Goal: Contribute content

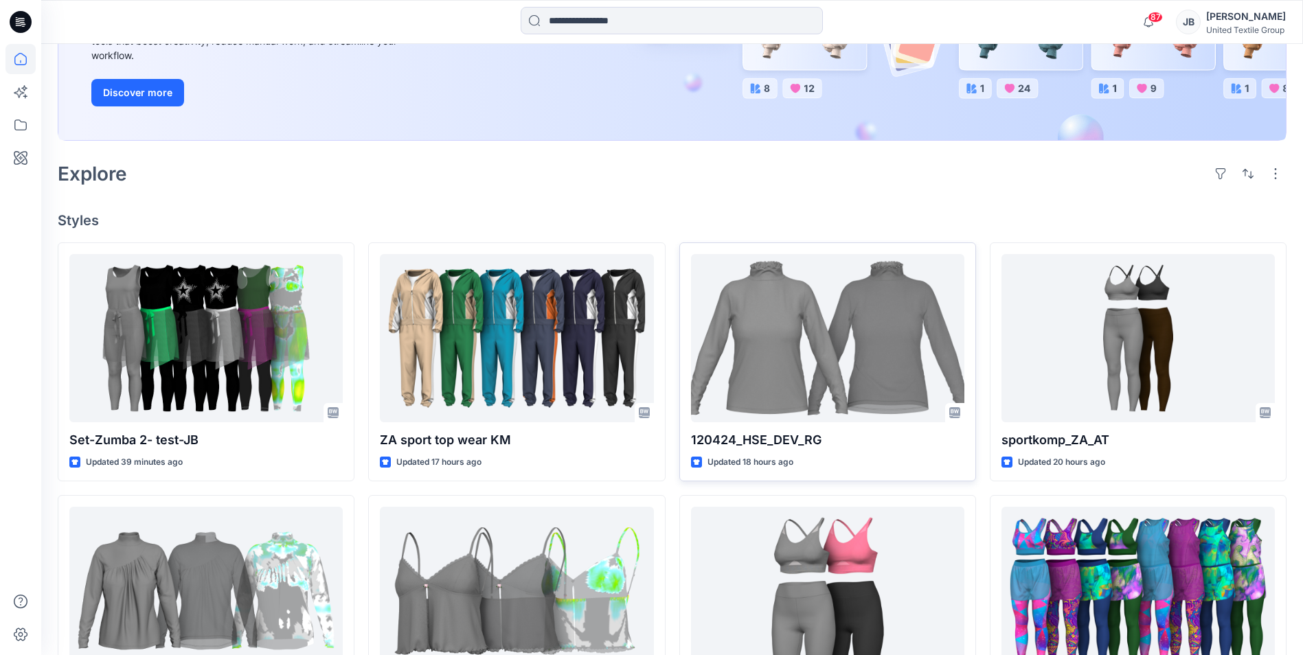
scroll to position [275, 0]
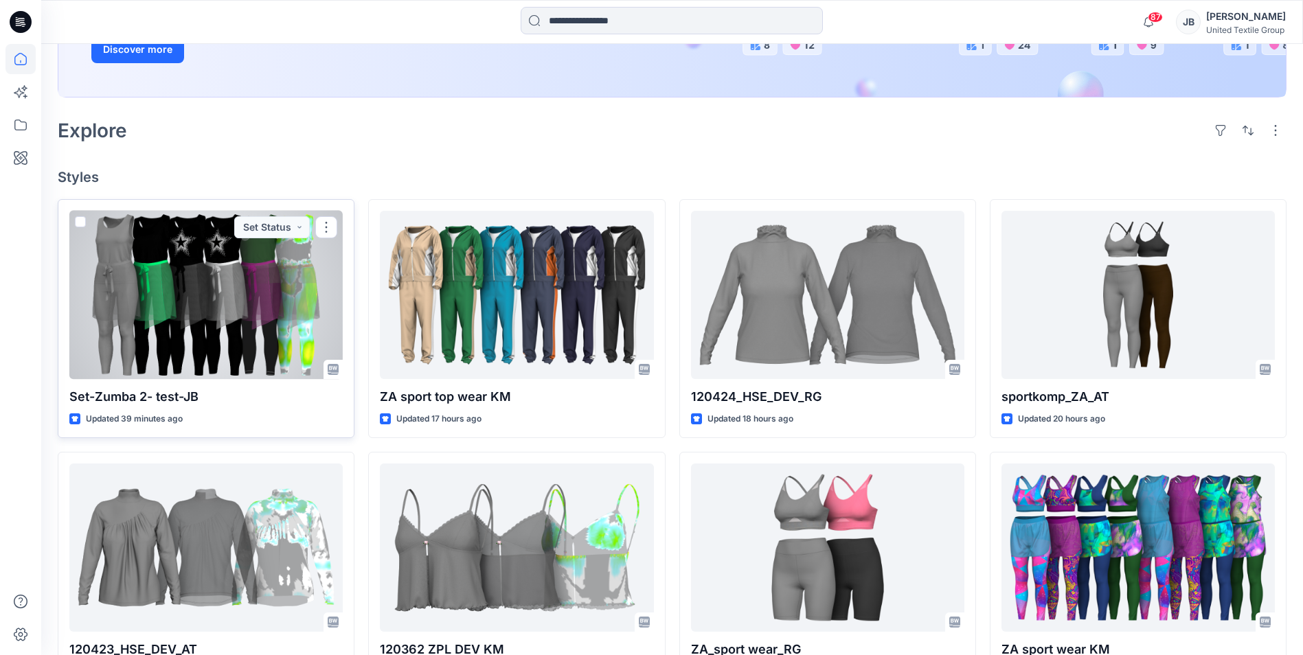
click at [232, 310] on div at bounding box center [205, 295] width 273 height 168
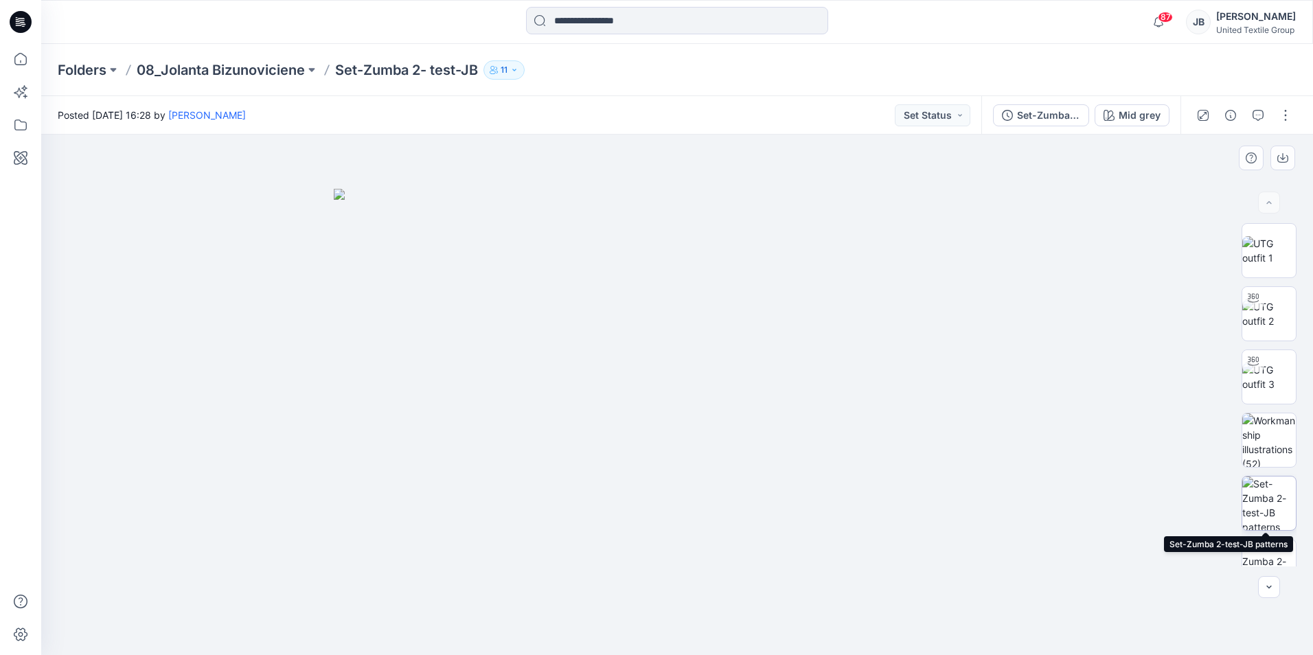
click at [1263, 504] on img at bounding box center [1269, 504] width 54 height 54
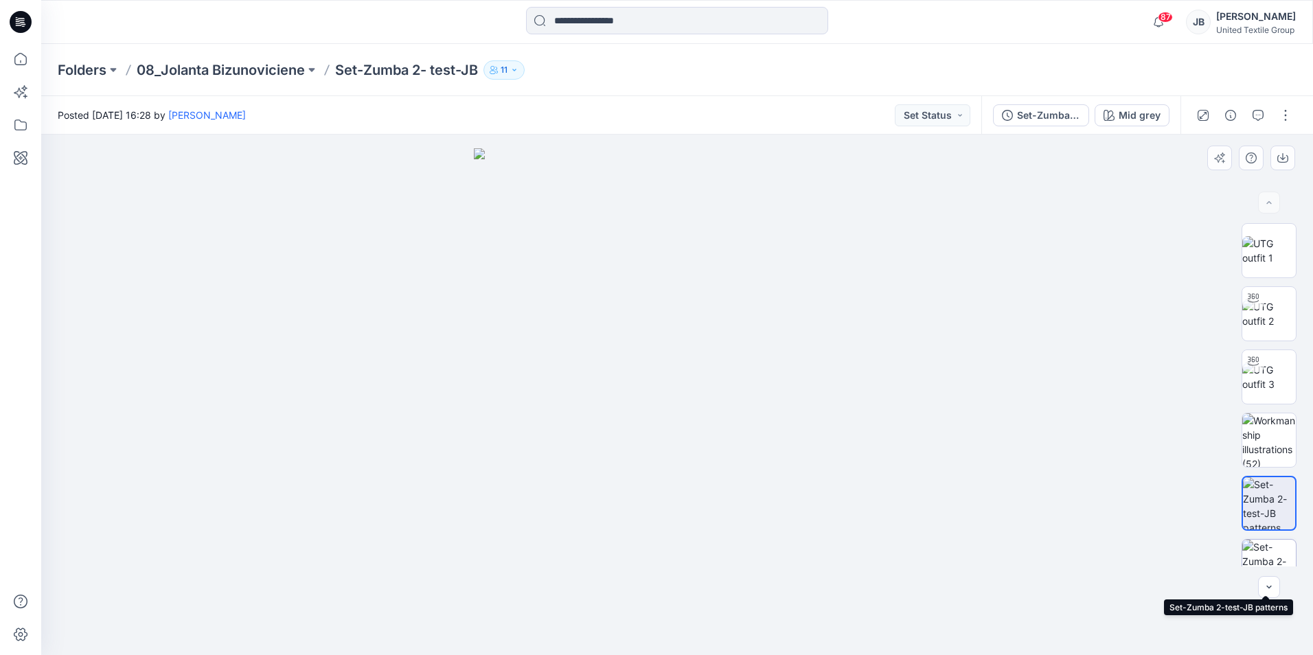
click at [1274, 554] on img at bounding box center [1269, 567] width 54 height 54
click at [945, 320] on div at bounding box center [677, 395] width 1272 height 520
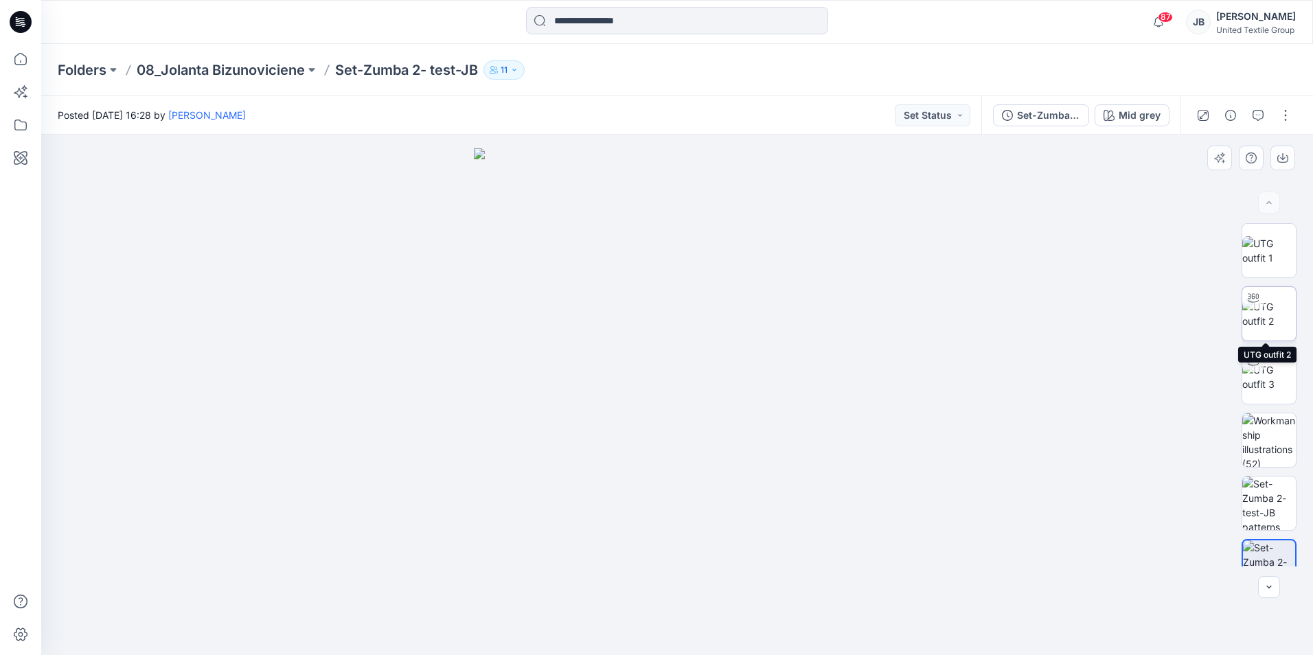
click at [1273, 306] on img at bounding box center [1269, 313] width 54 height 29
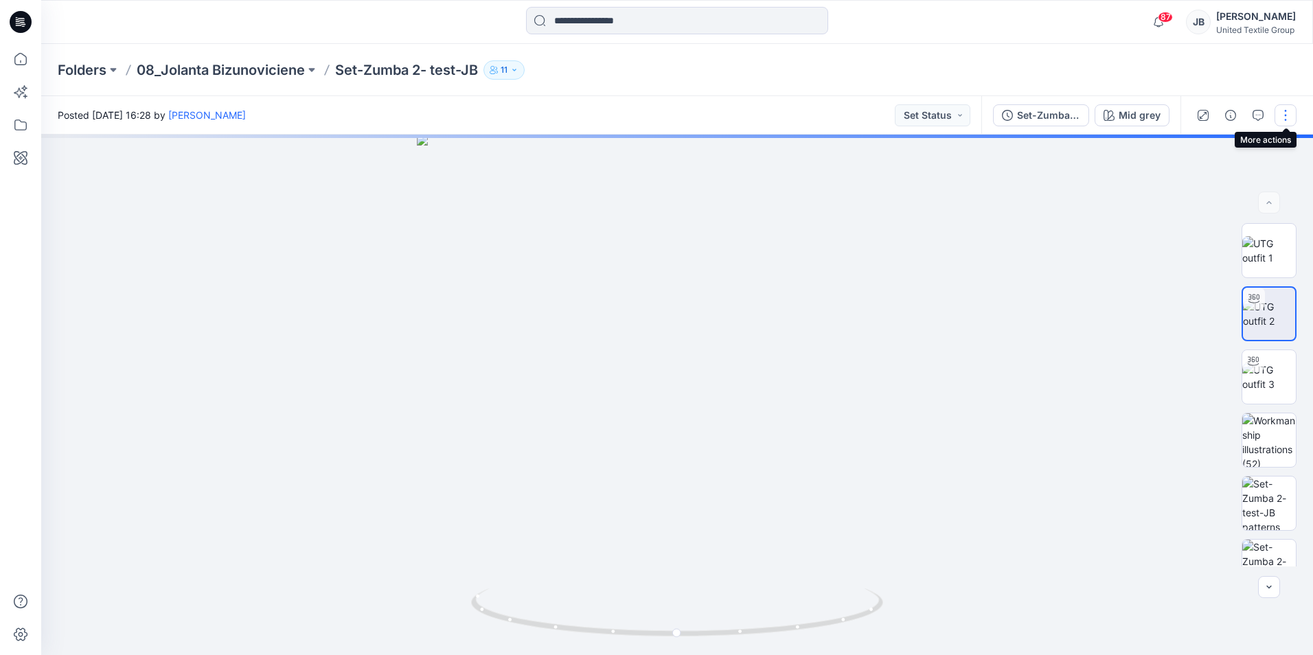
click at [1284, 113] on button "button" at bounding box center [1285, 115] width 22 height 22
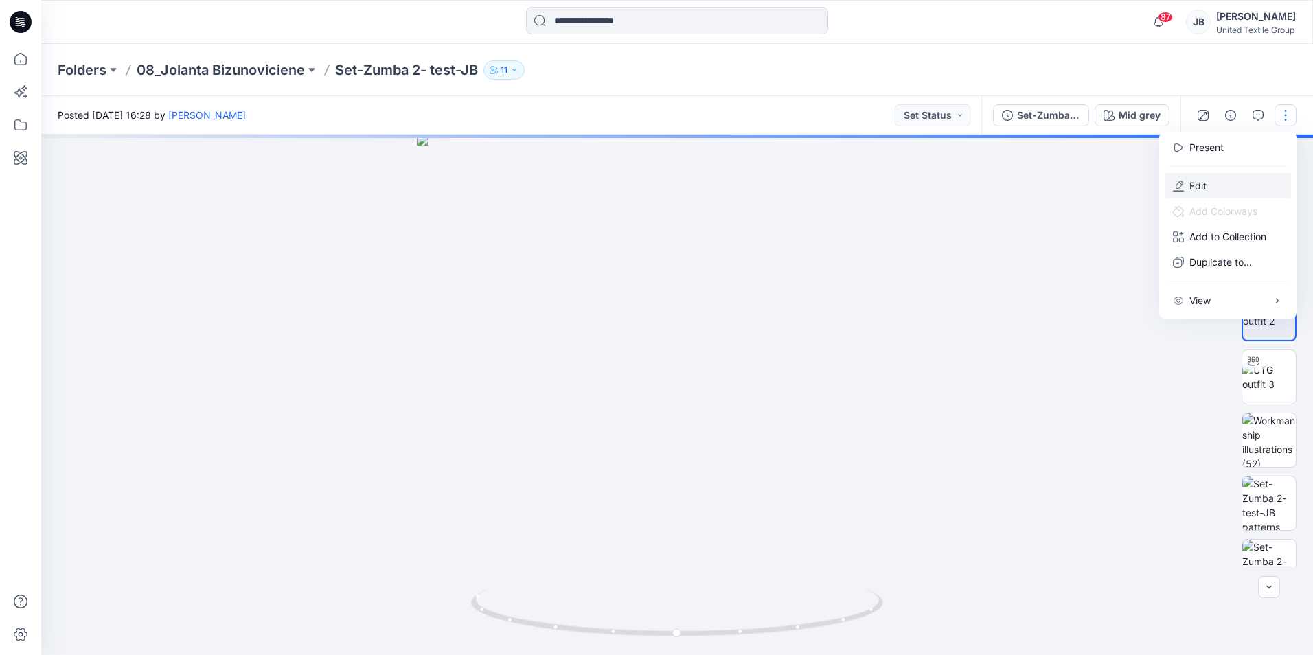
click at [1191, 179] on p "Edit" at bounding box center [1197, 186] width 17 height 14
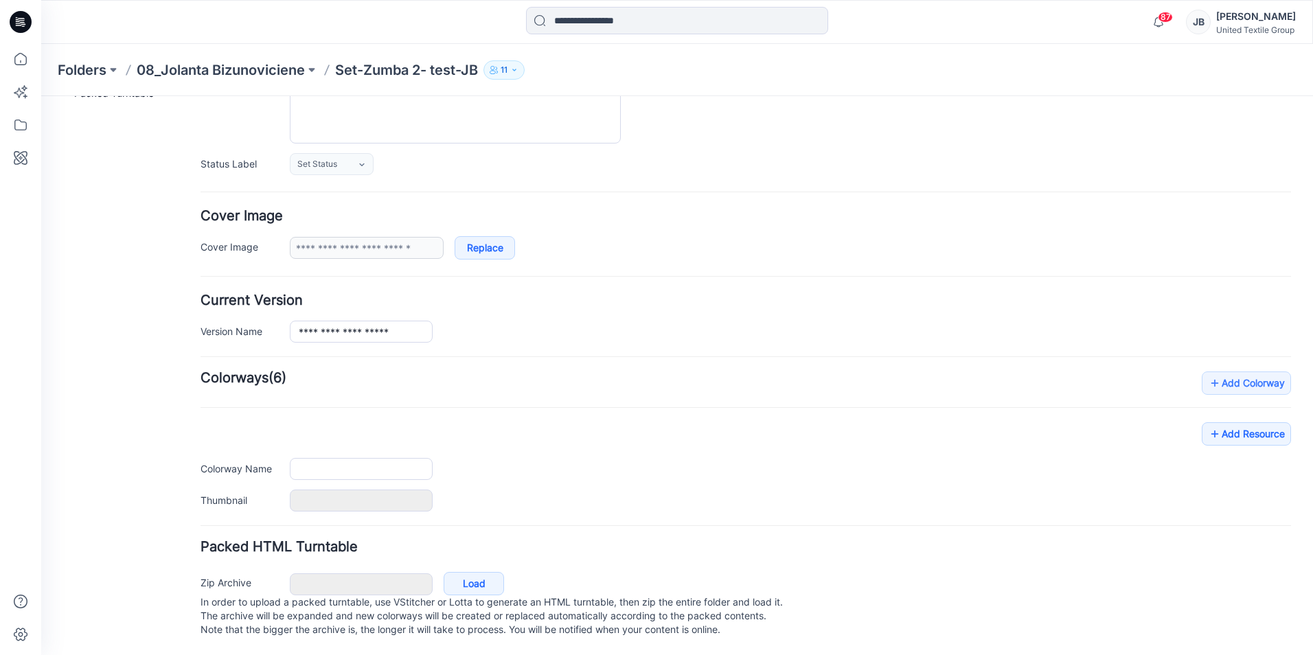
type input "**********"
type input "********"
type input "**********"
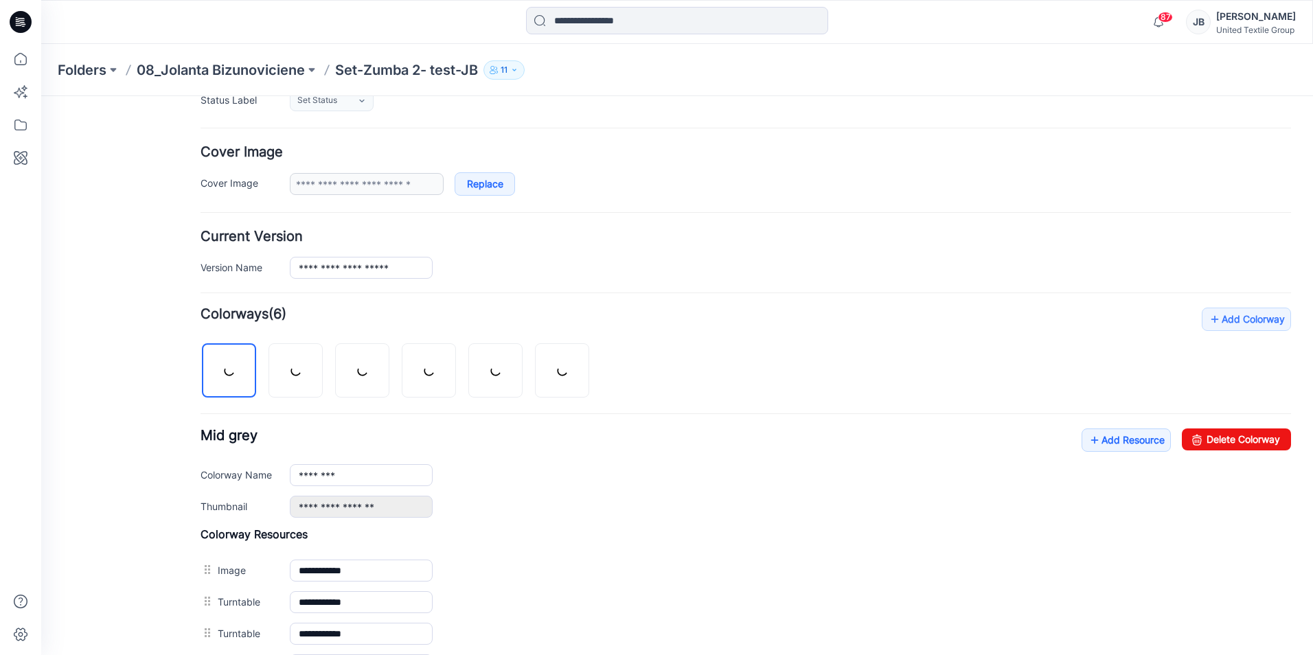
scroll to position [464, 0]
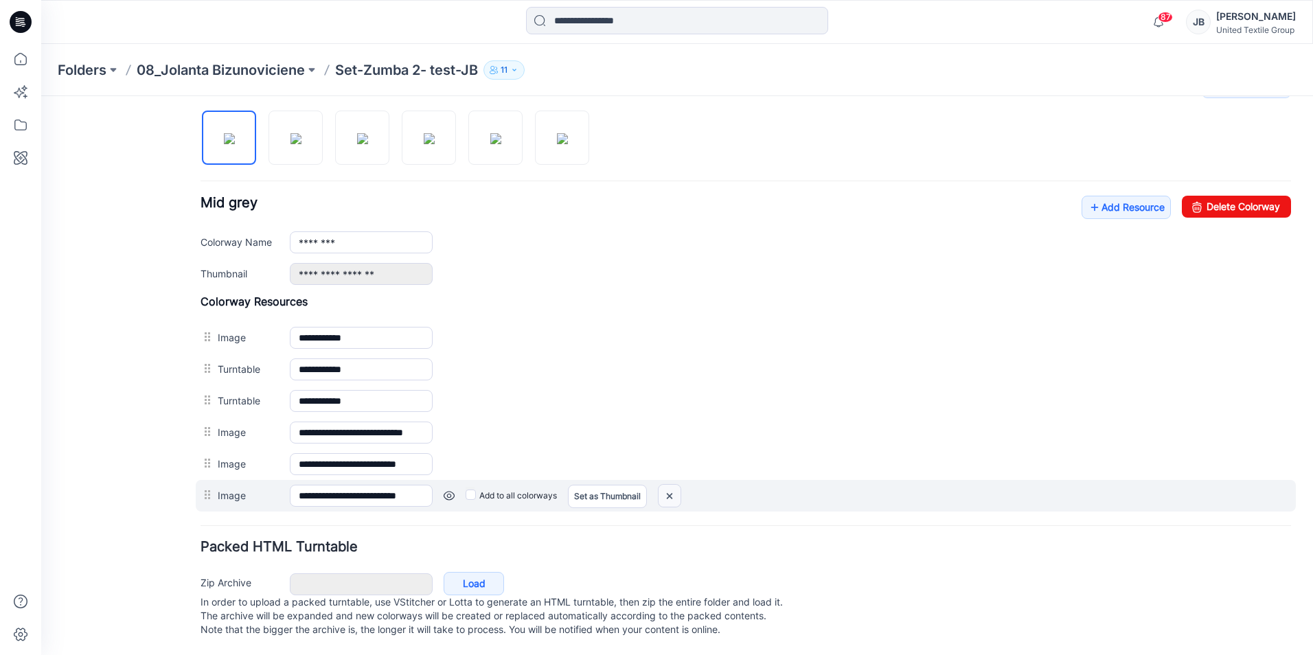
click at [41, 96] on img at bounding box center [41, 96] width 0 height 0
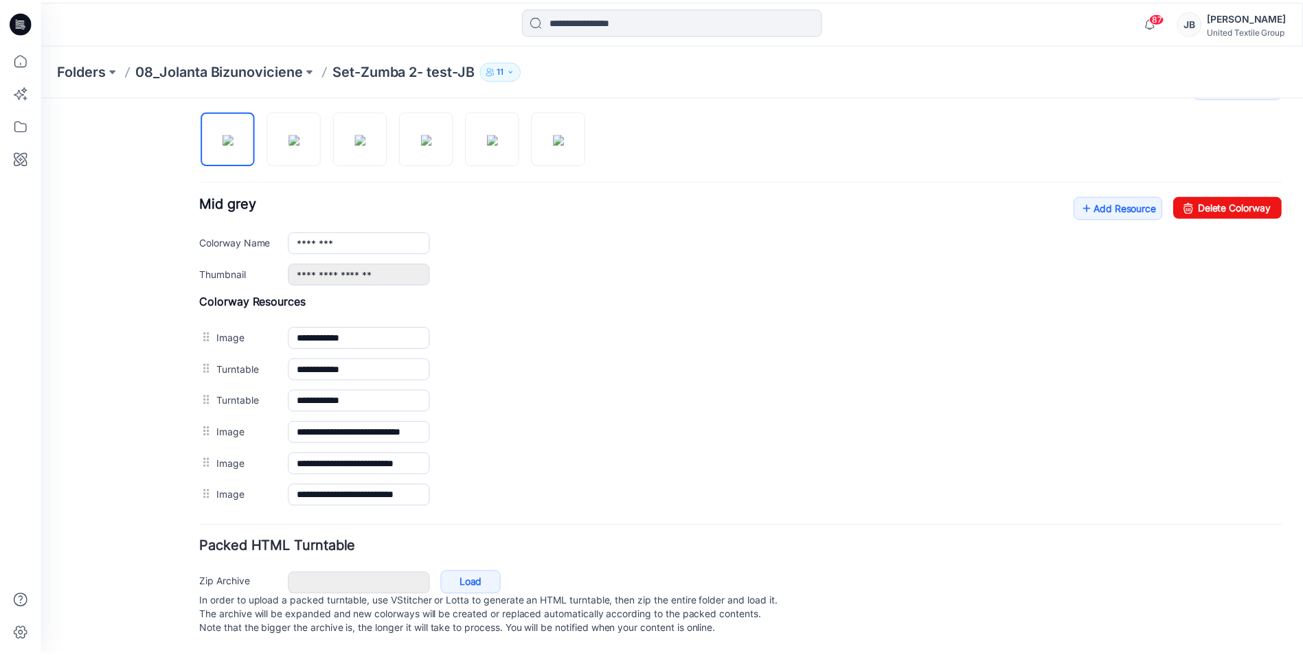
scroll to position [433, 0]
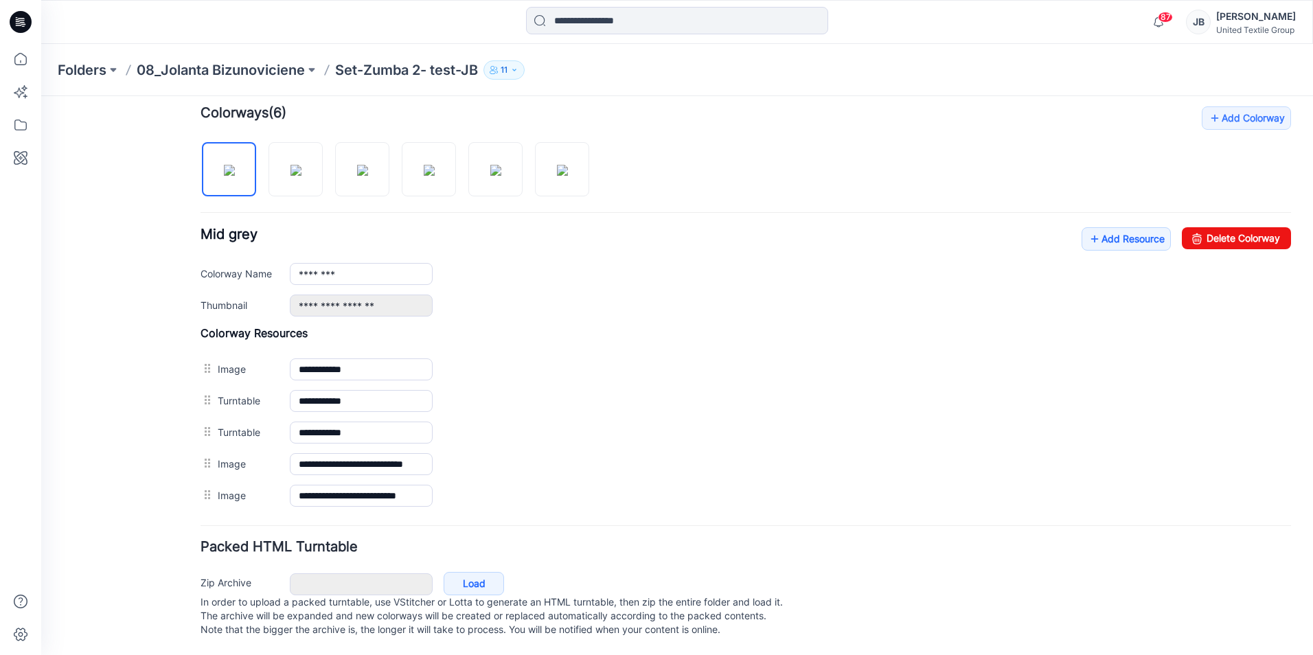
click at [16, 22] on icon at bounding box center [21, 22] width 22 height 22
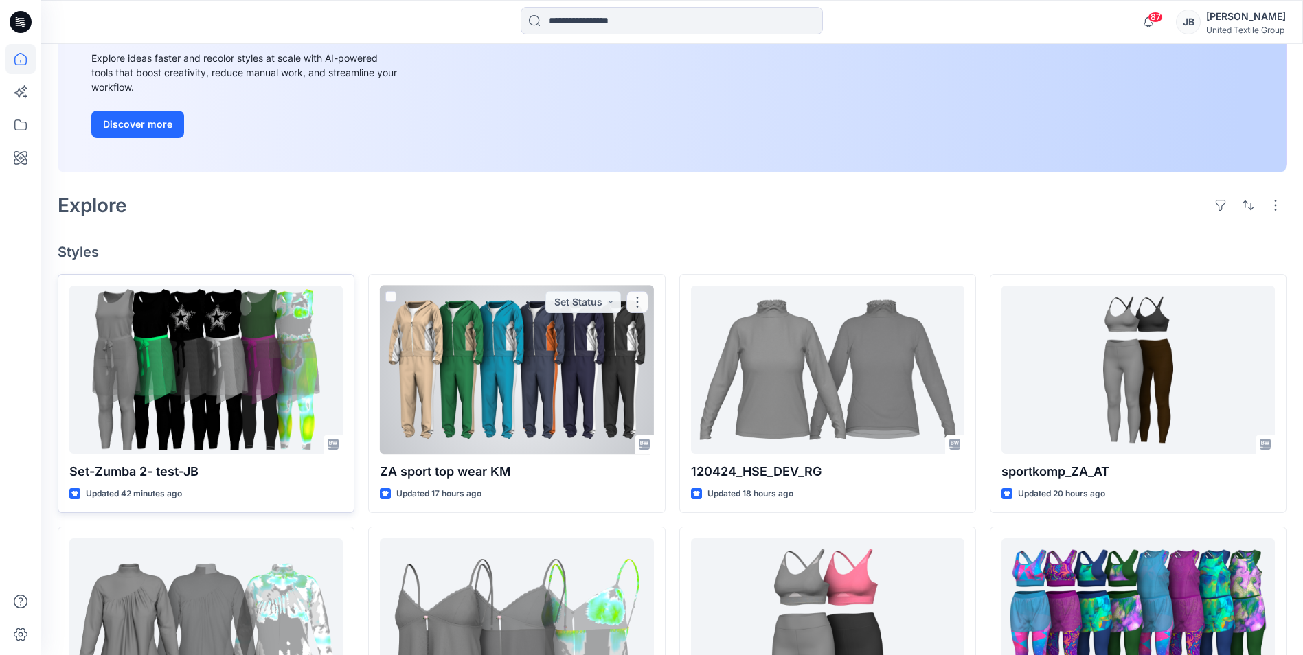
scroll to position [206, 0]
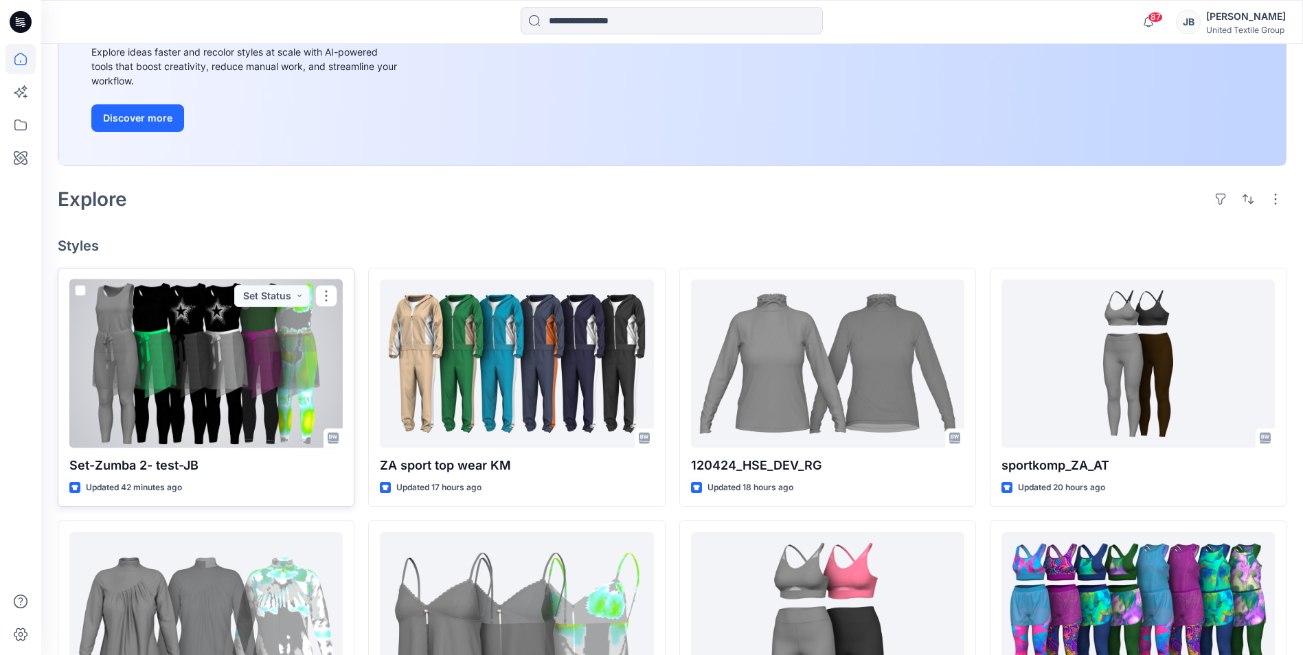
click at [262, 376] on div at bounding box center [205, 363] width 273 height 168
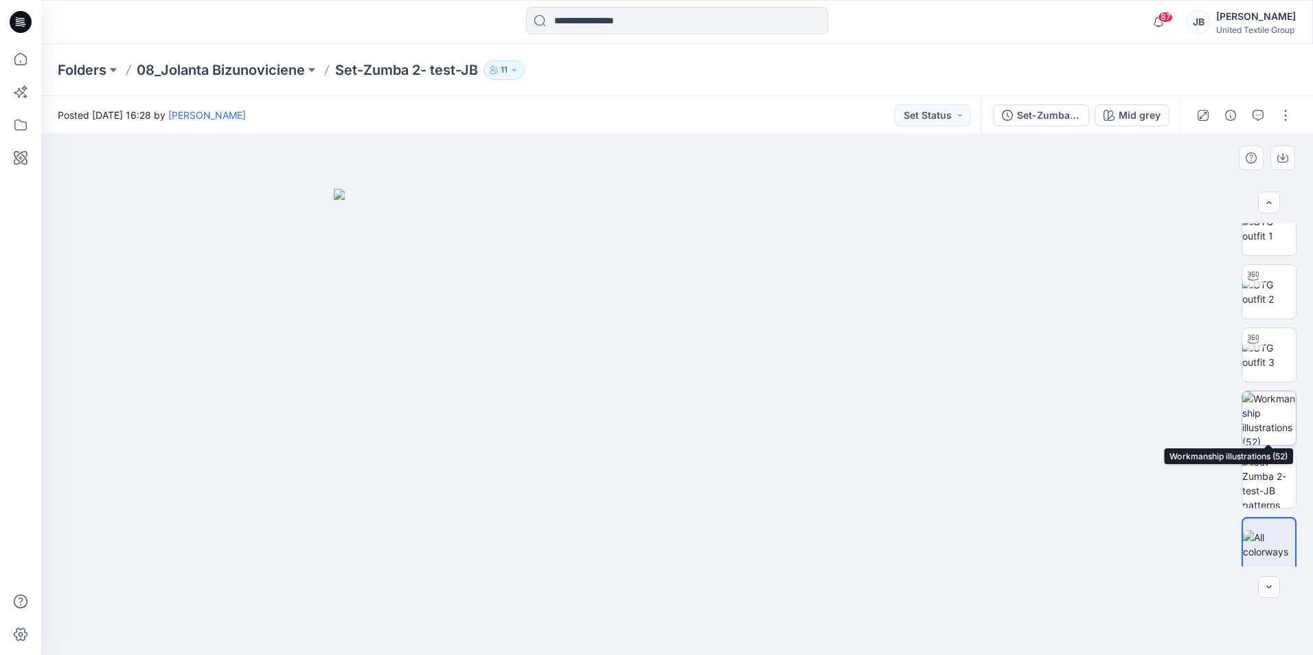
scroll to position [27, 0]
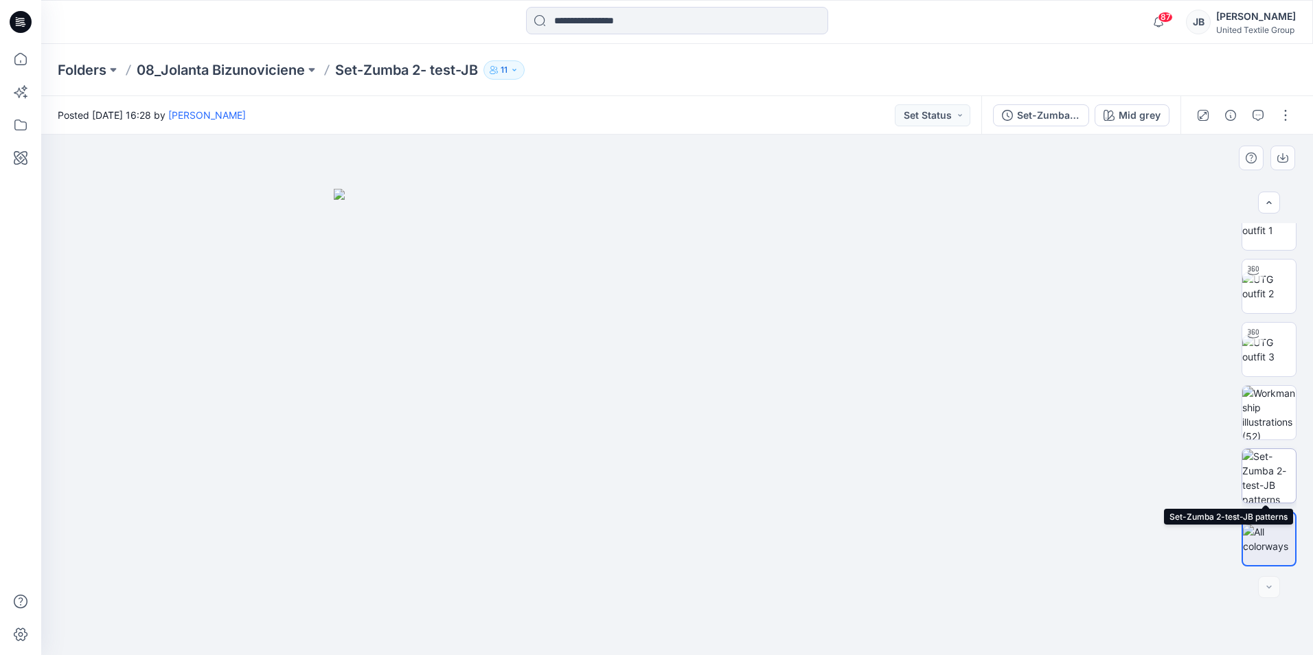
click at [1265, 475] on img at bounding box center [1269, 476] width 54 height 54
click at [12, 23] on icon at bounding box center [21, 22] width 22 height 22
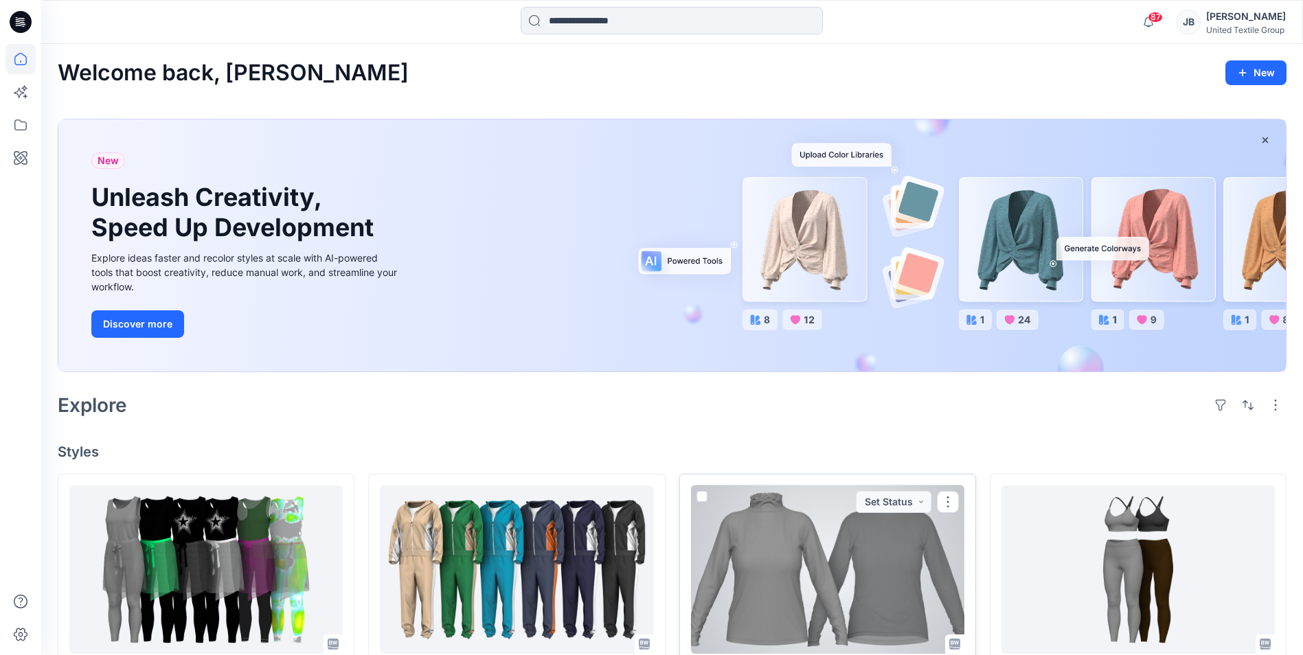
click at [858, 589] on div at bounding box center [827, 569] width 273 height 168
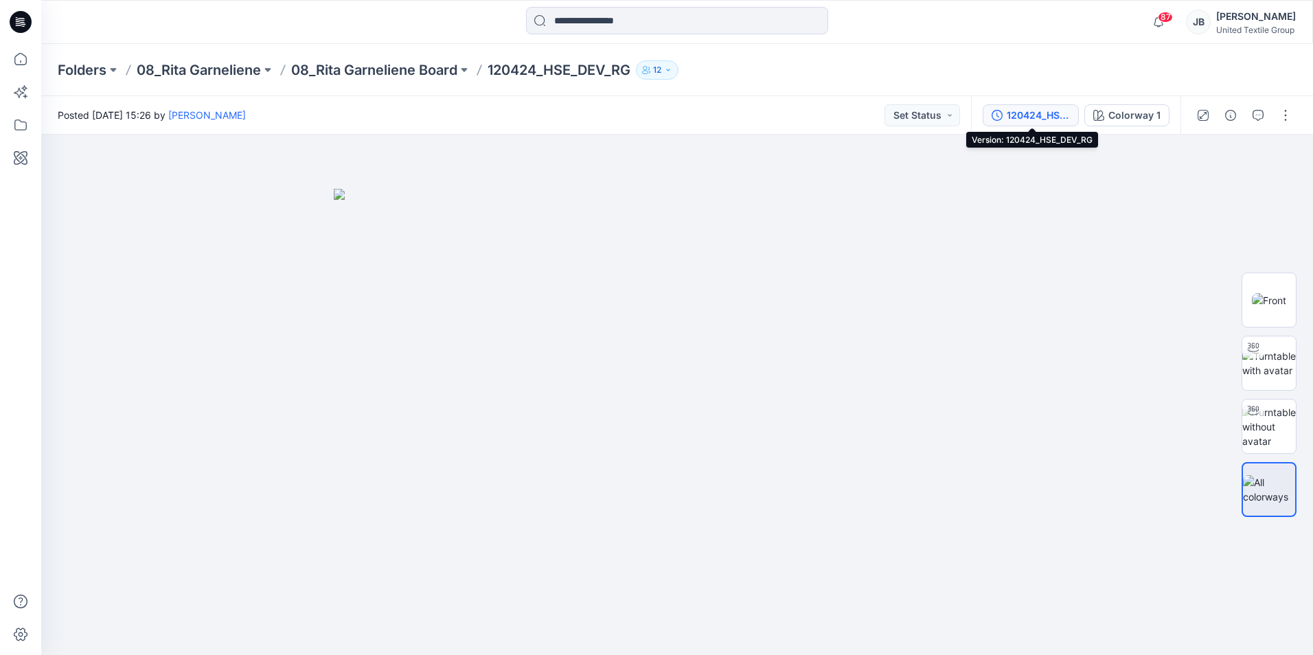
click at [1049, 112] on div "120424_HSE_DEV_RG" at bounding box center [1038, 115] width 63 height 15
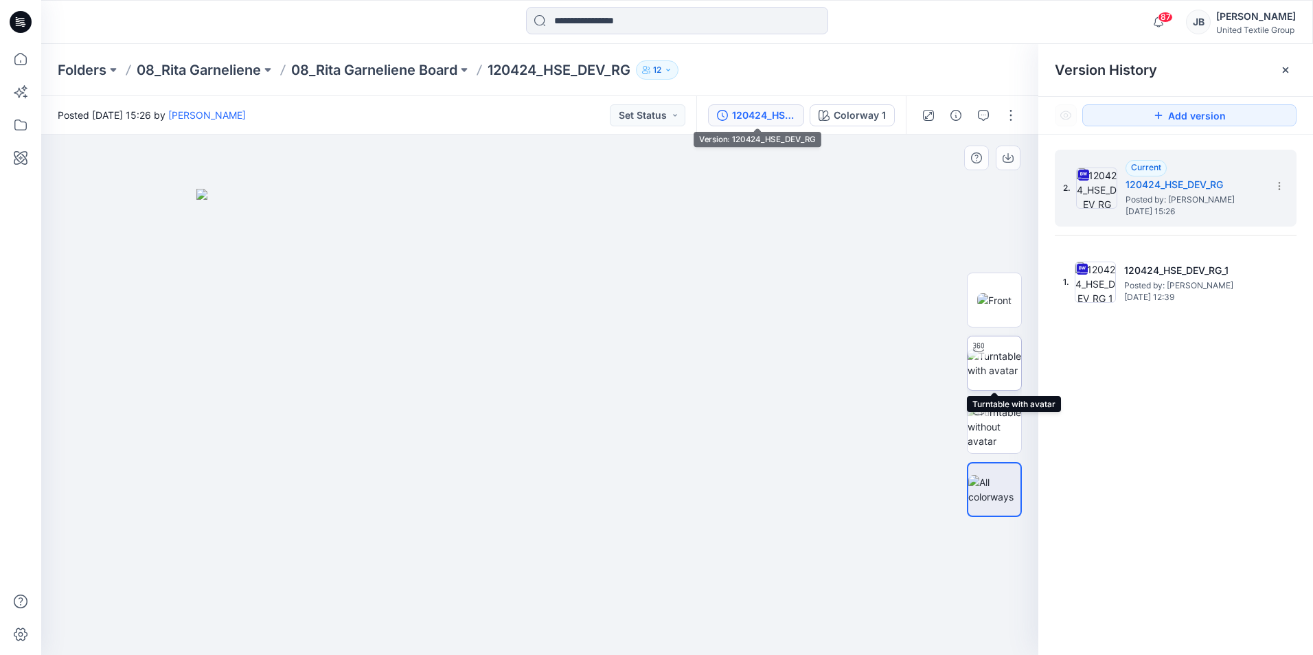
click at [1006, 358] on img at bounding box center [994, 363] width 54 height 29
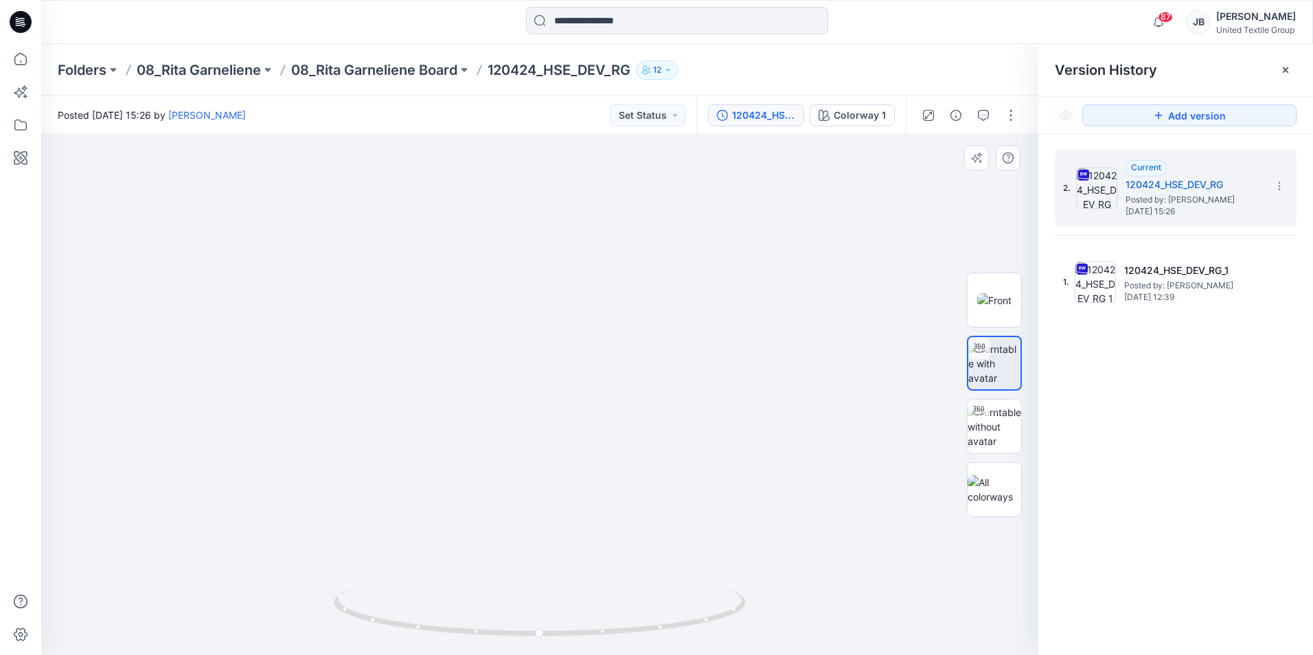
drag, startPoint x: 618, startPoint y: 207, endPoint x: 578, endPoint y: 471, distance: 267.3
